Goal: Find specific page/section: Find specific page/section

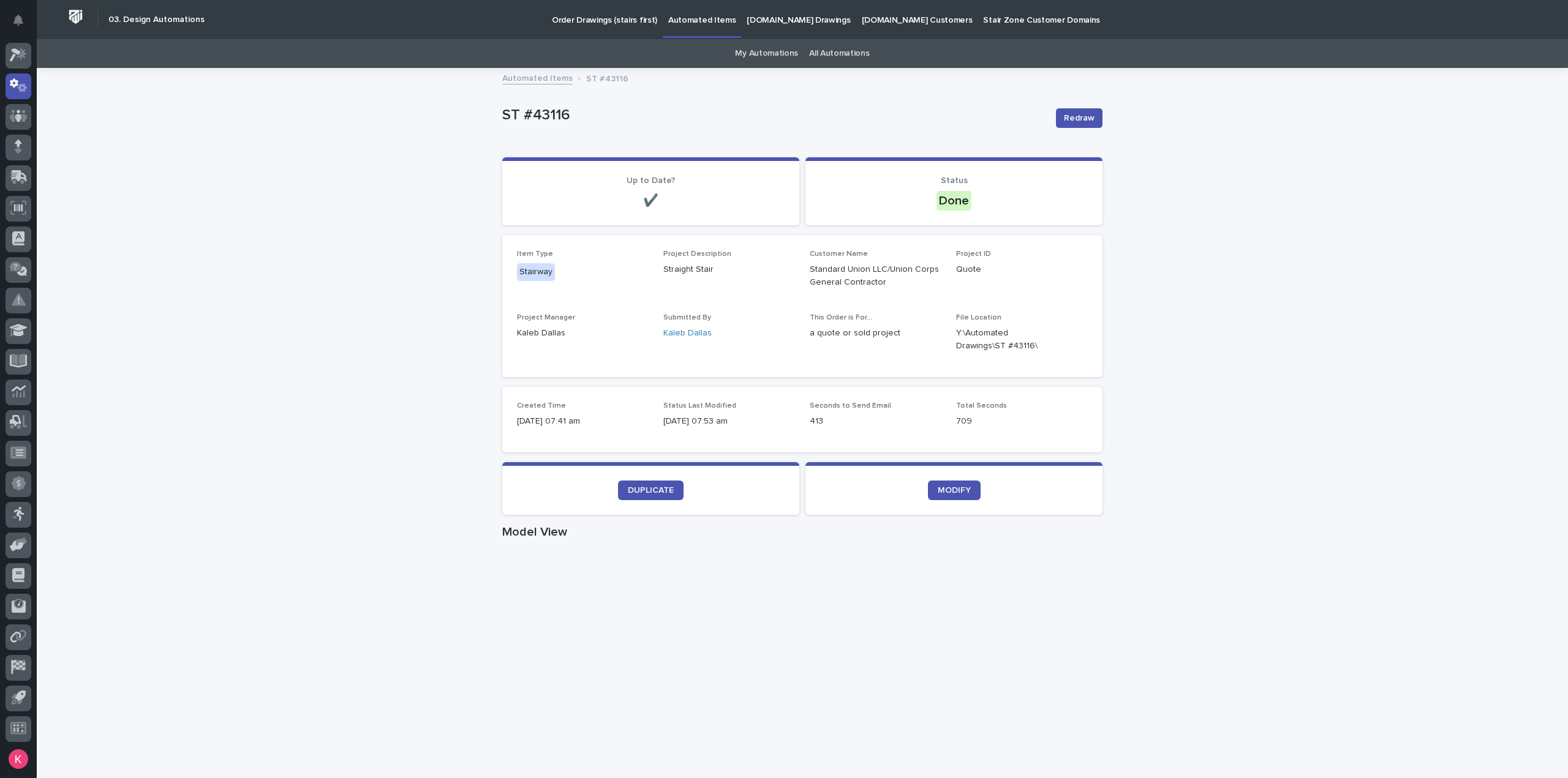
click at [784, 61] on link "My Automations" at bounding box center [767, 53] width 63 height 29
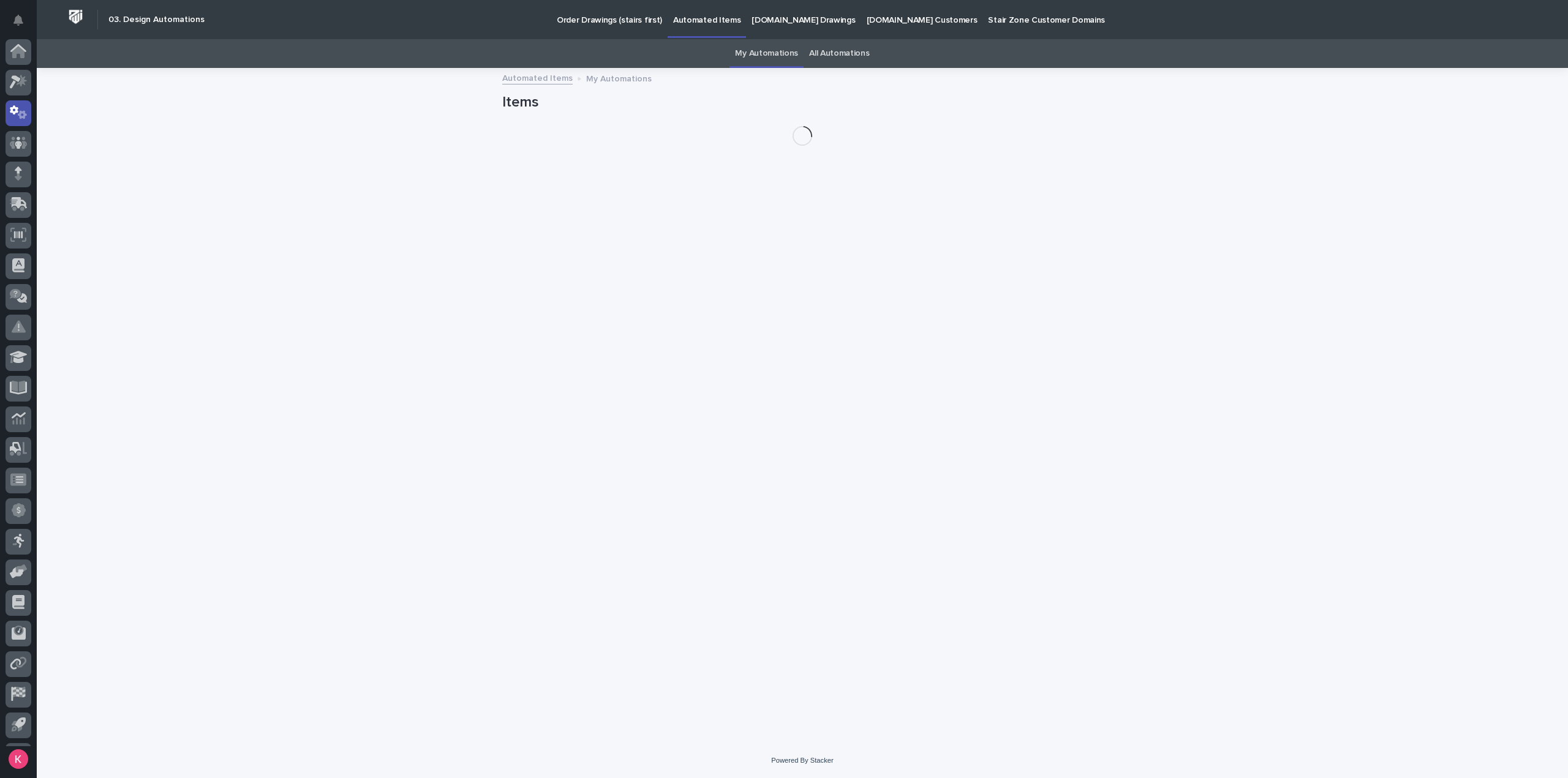
scroll to position [27, 0]
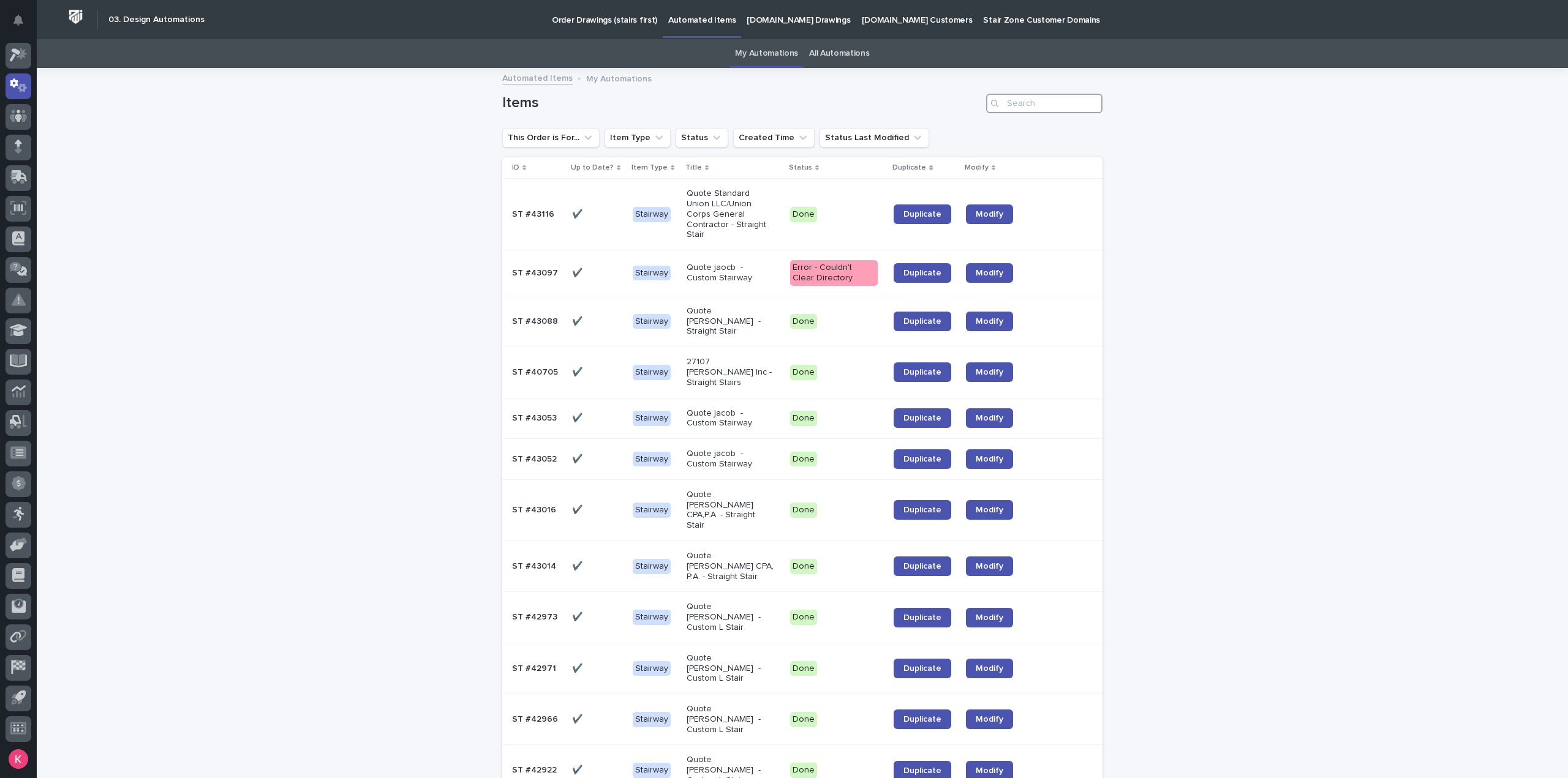
click at [1033, 107] on input "Search" at bounding box center [1045, 103] width 116 height 20
type input "42901"
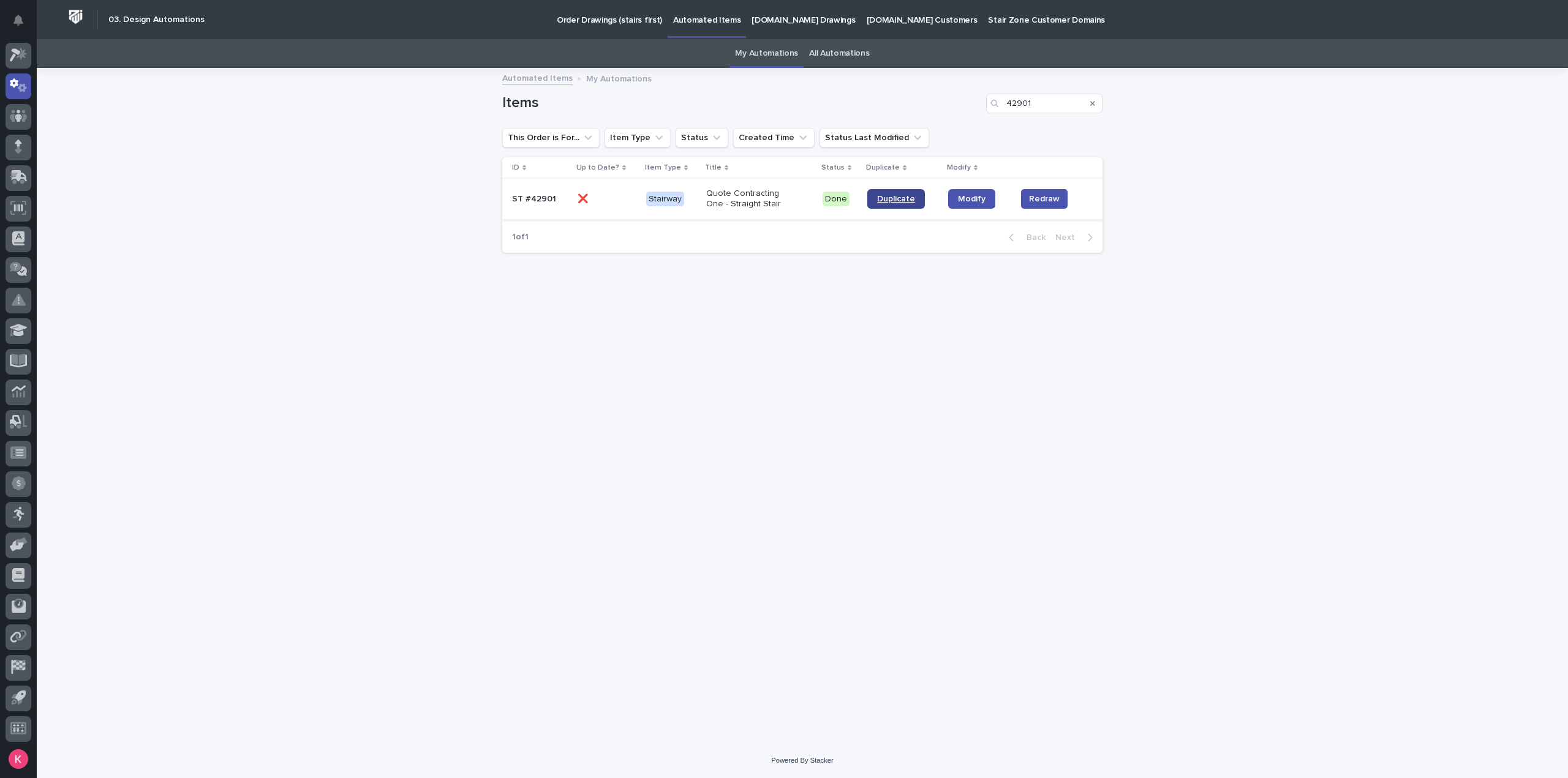
click at [899, 199] on span "Duplicate" at bounding box center [895, 199] width 38 height 9
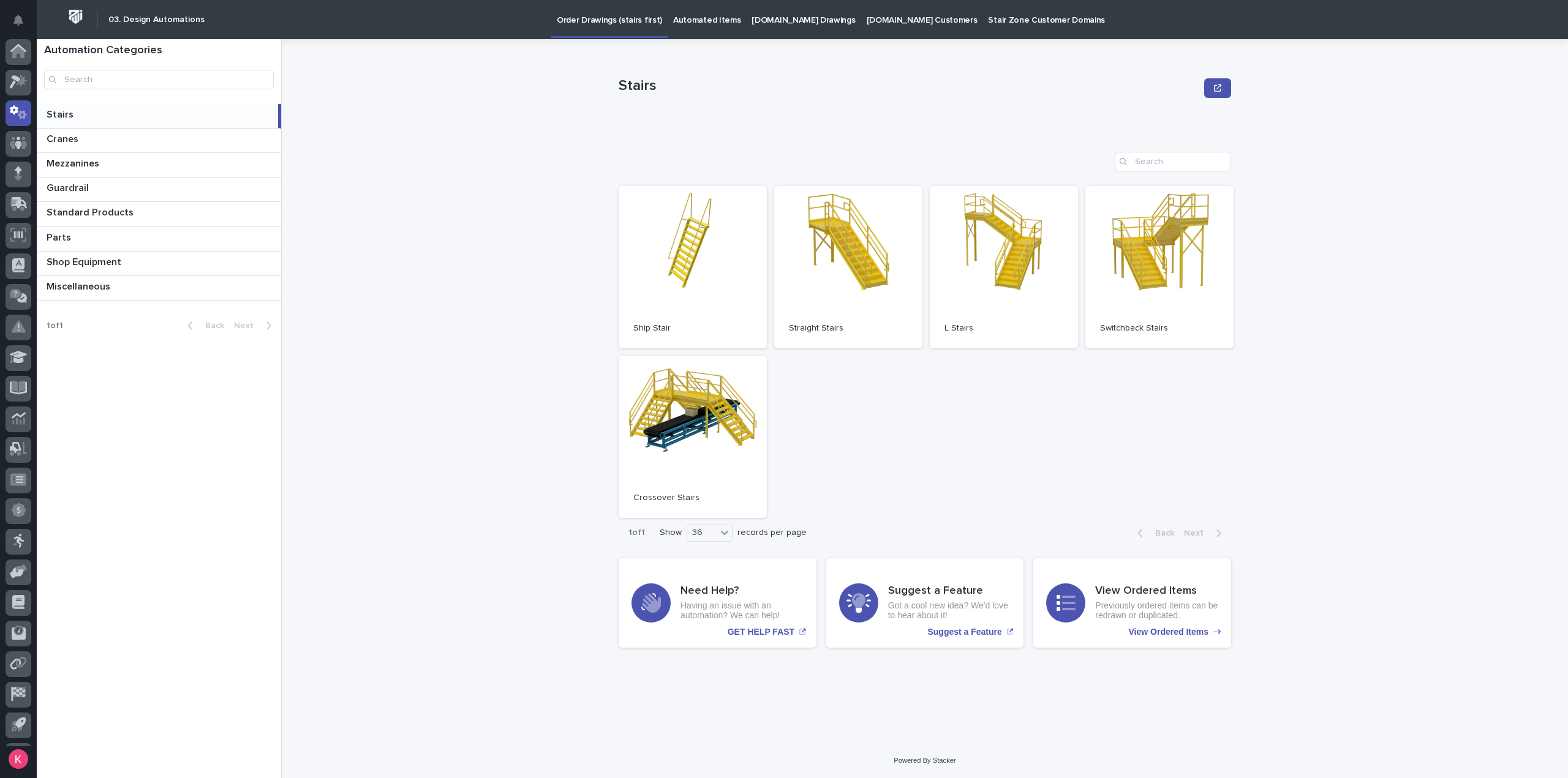
scroll to position [27, 0]
